Goal: Navigation & Orientation: Find specific page/section

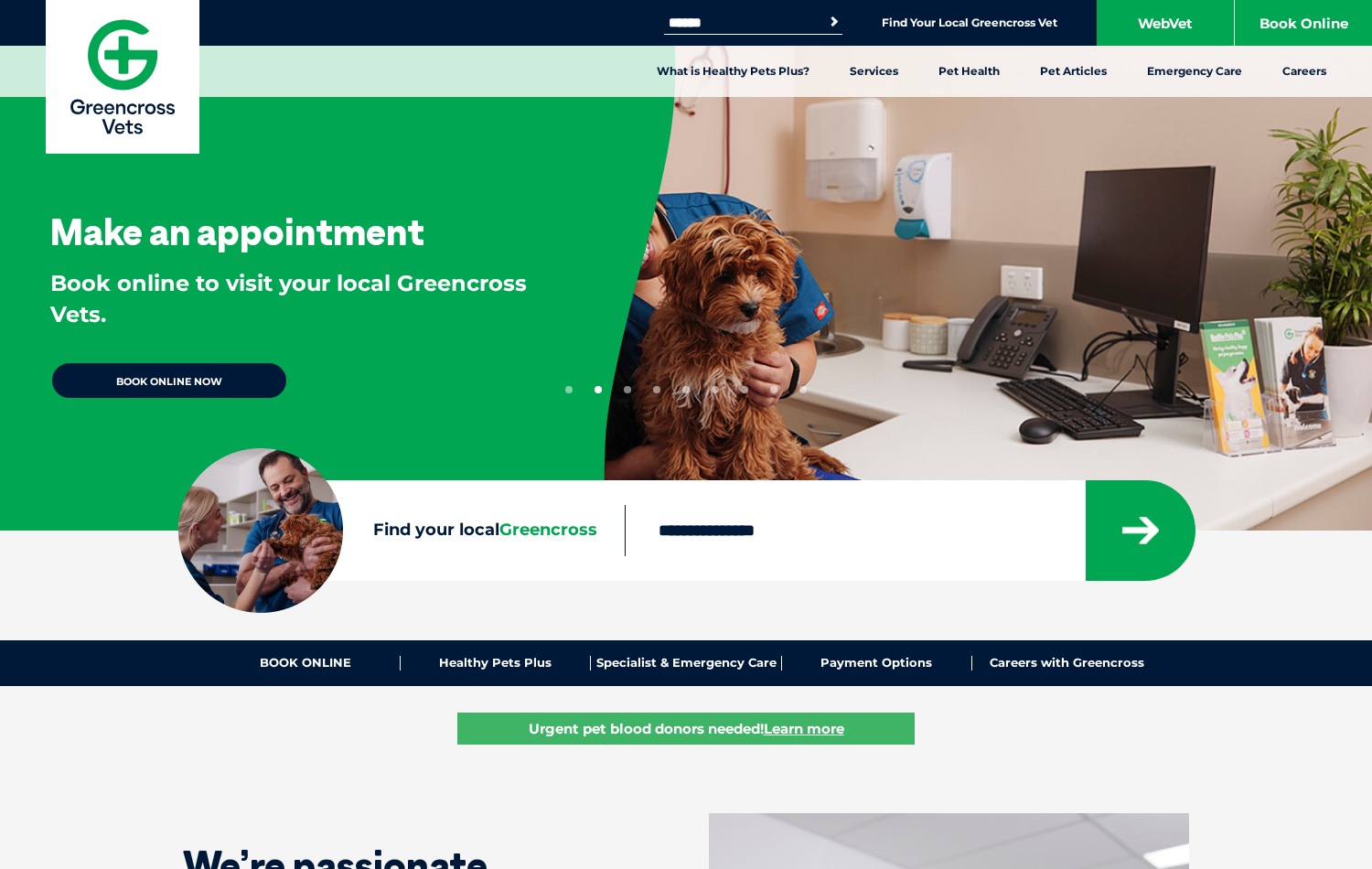
click at [569, 390] on button "1" at bounding box center [568, 389] width 7 height 7
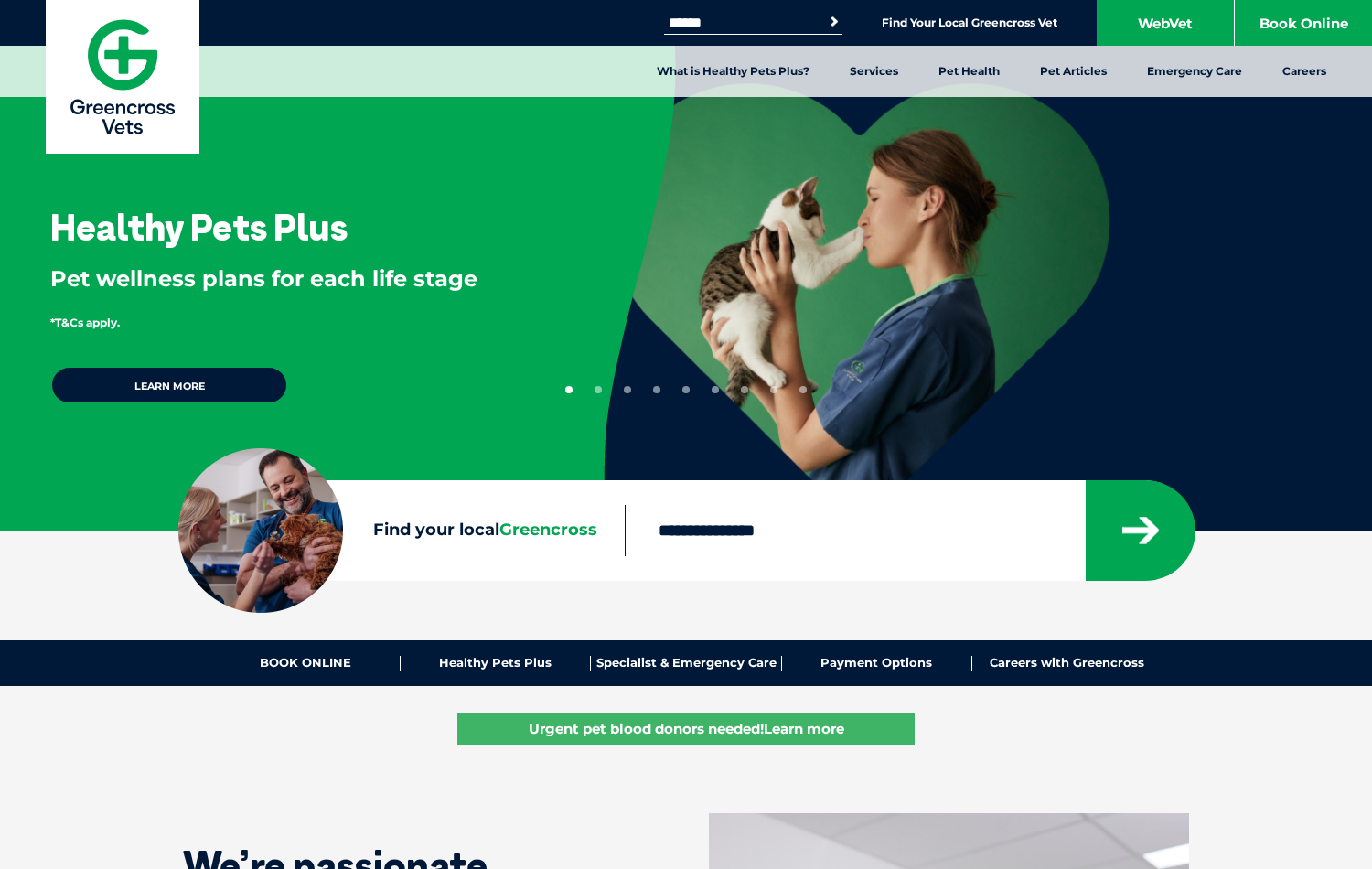
click at [569, 390] on button "1" at bounding box center [568, 389] width 7 height 7
click at [598, 390] on button "2" at bounding box center [597, 389] width 7 height 7
click at [627, 390] on button "3" at bounding box center [626, 389] width 7 height 7
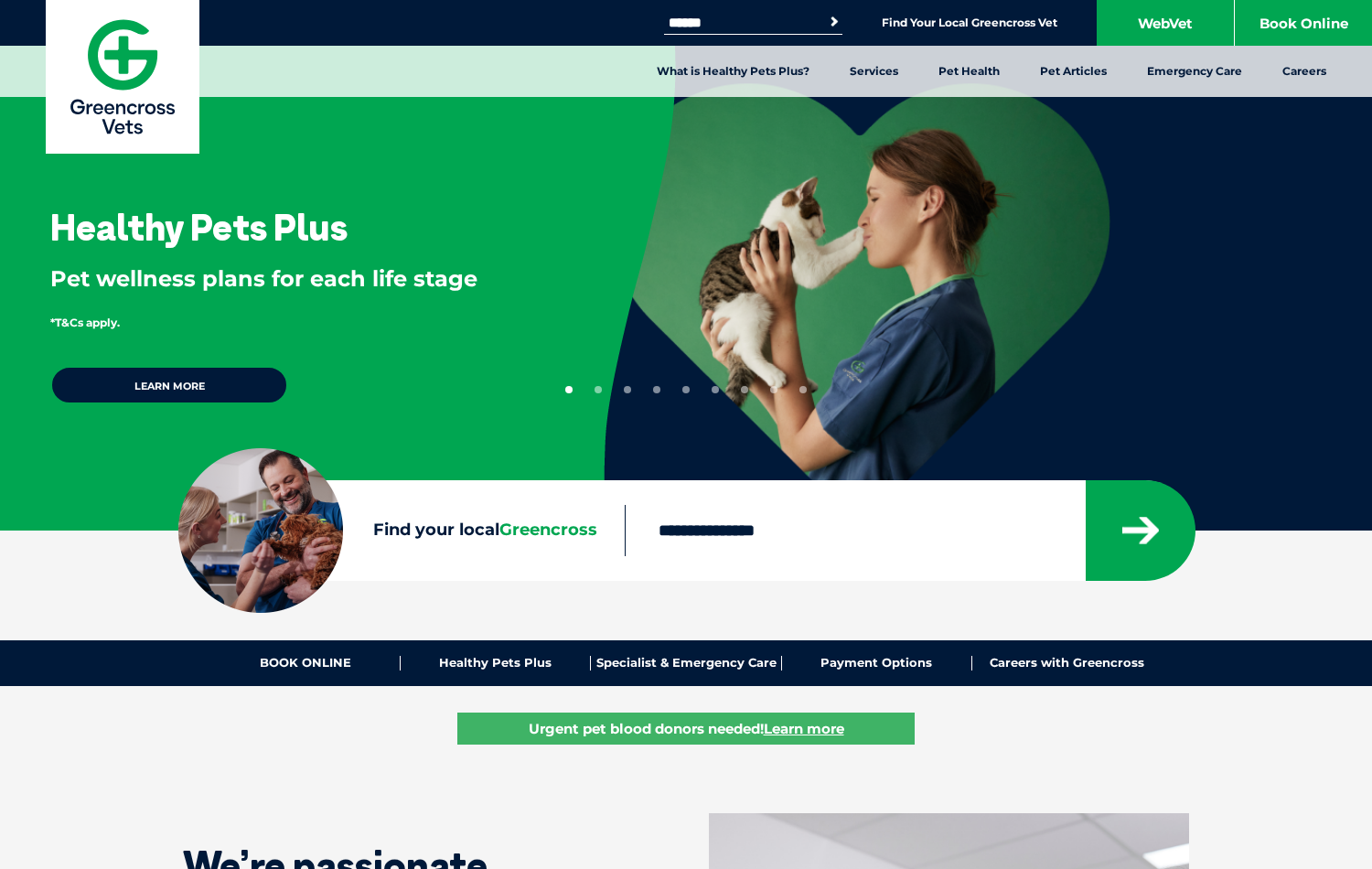
click at [657, 390] on button "4" at bounding box center [656, 389] width 7 height 7
click at [686, 390] on button "5" at bounding box center [685, 389] width 7 height 7
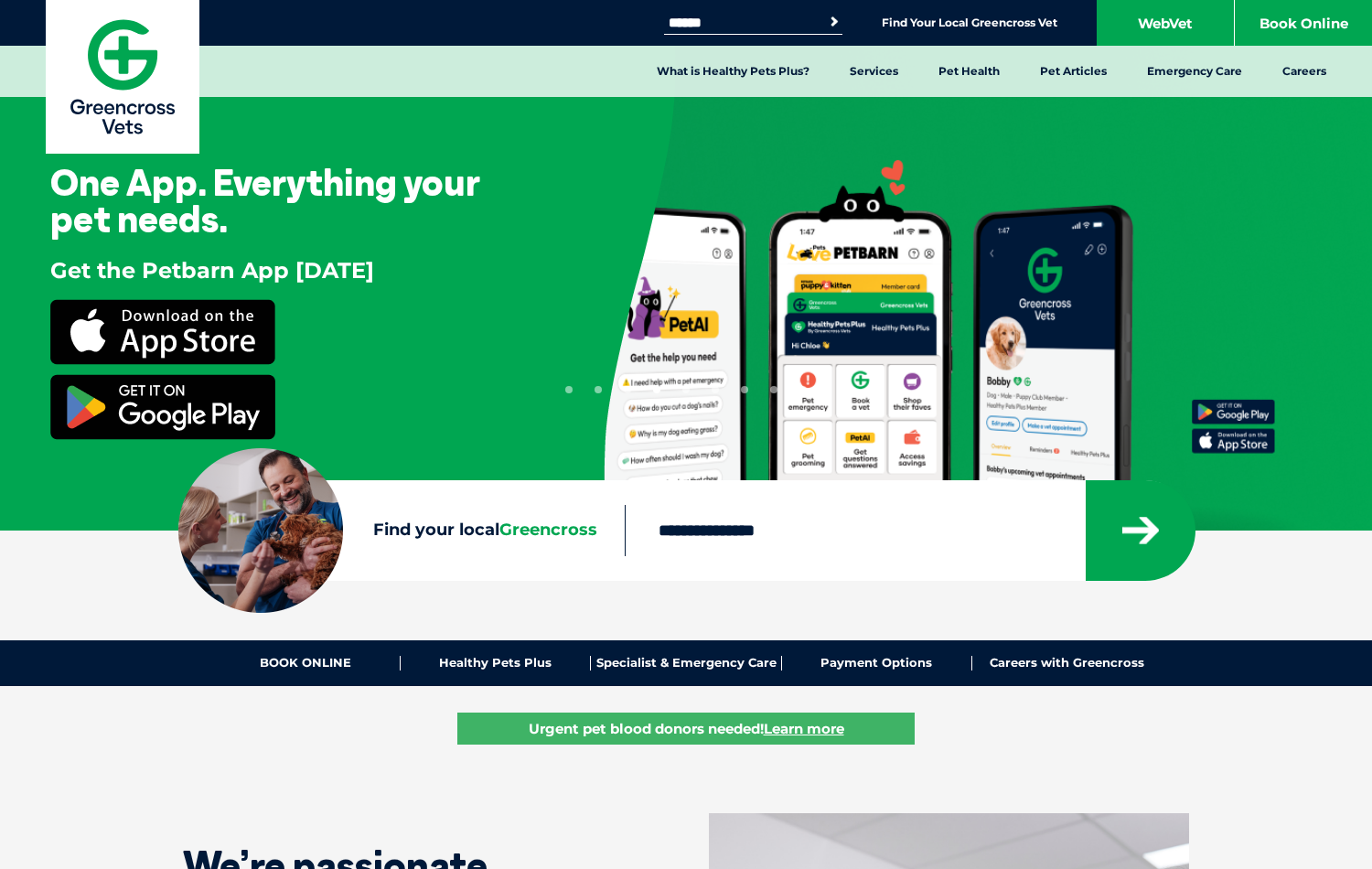
click at [686, 390] on button "5" at bounding box center [685, 389] width 7 height 7
click at [715, 390] on button "6" at bounding box center [714, 389] width 7 height 7
click at [745, 390] on button "7" at bounding box center [744, 389] width 7 height 7
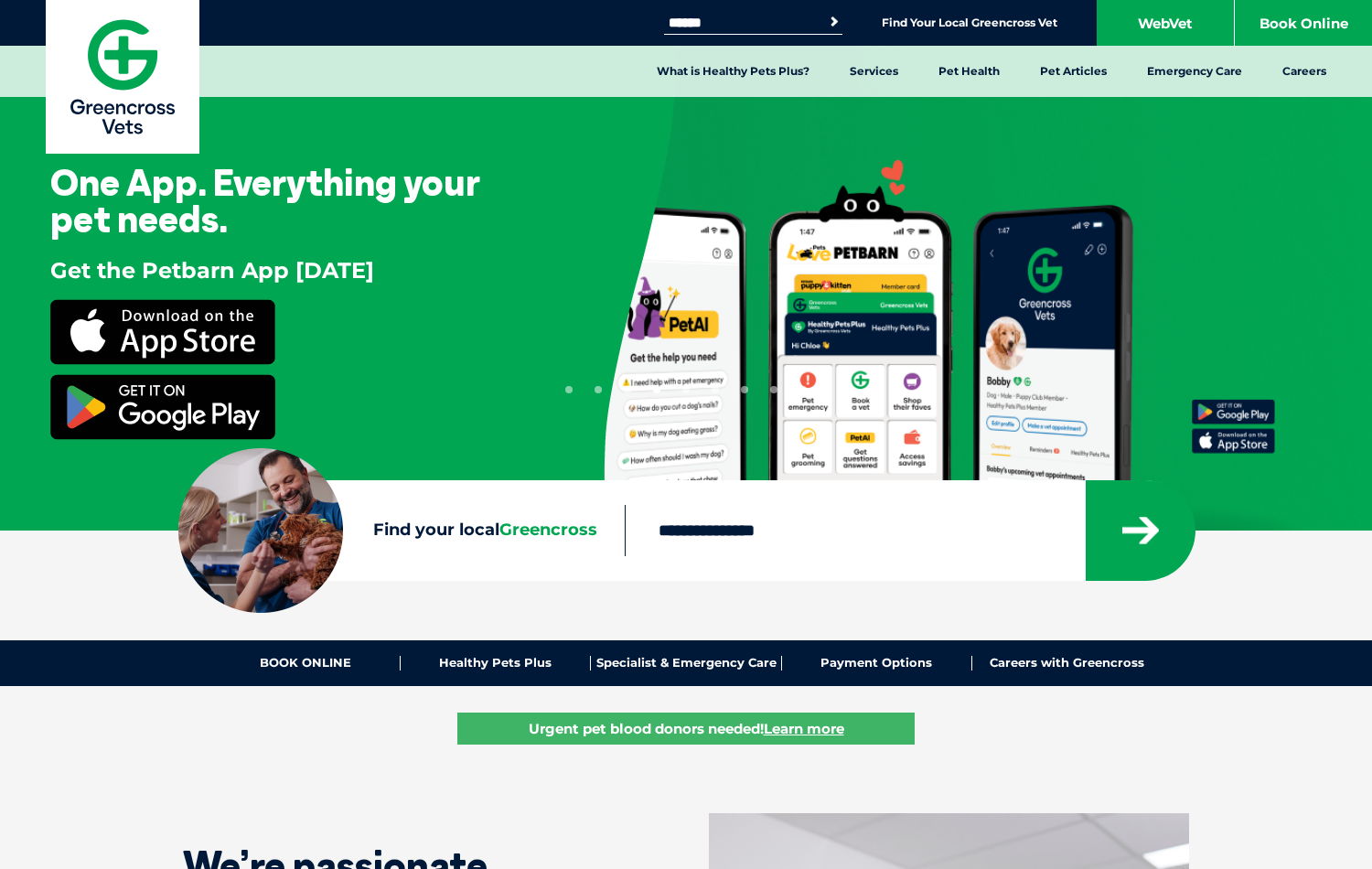
click at [774, 390] on button "8" at bounding box center [773, 389] width 7 height 7
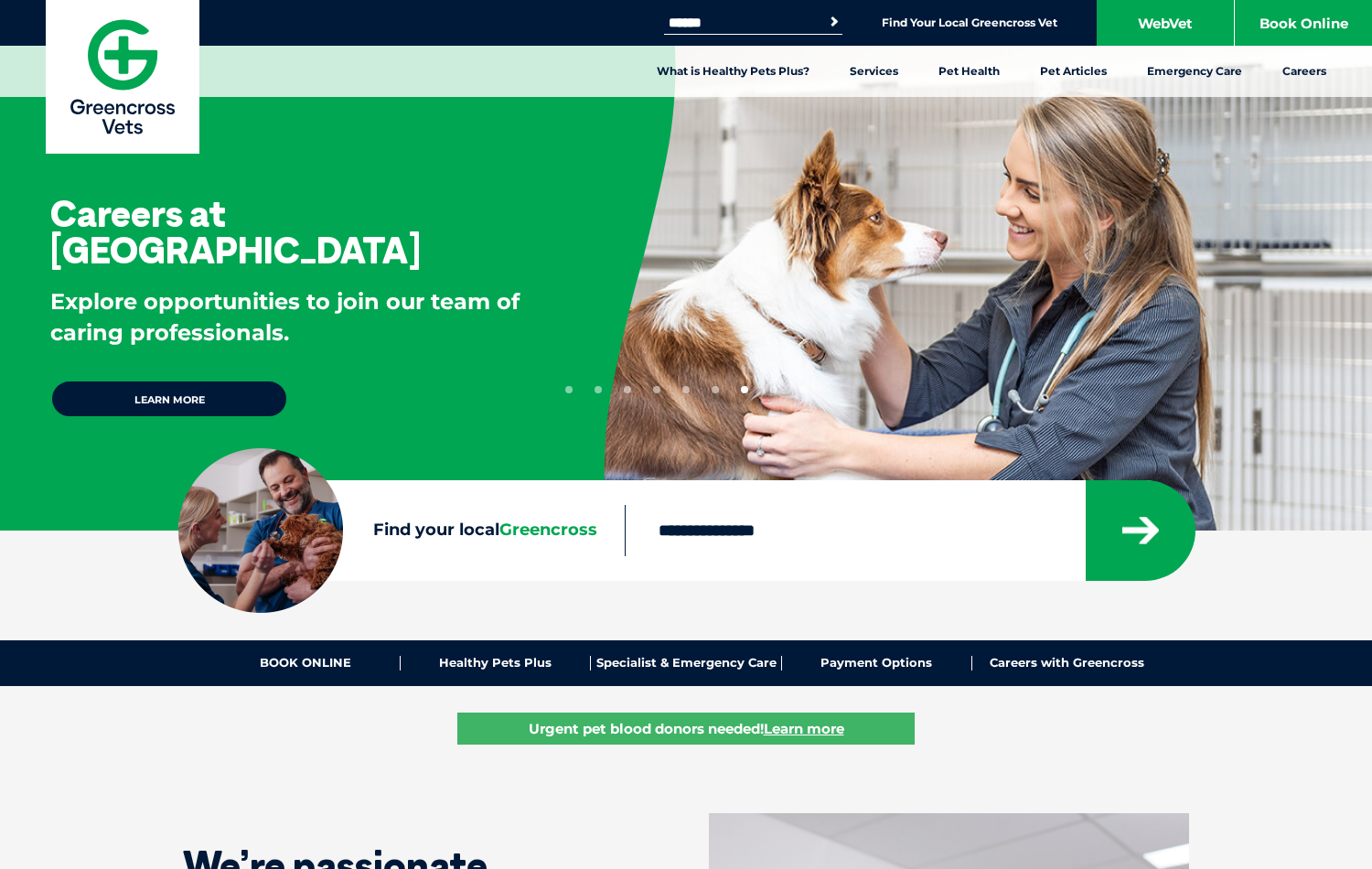
click at [774, 390] on button "8" at bounding box center [773, 389] width 7 height 7
click at [803, 390] on button "9" at bounding box center [802, 389] width 7 height 7
